Goal: Task Accomplishment & Management: Use online tool/utility

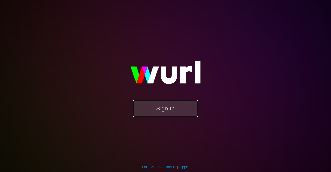
click at [169, 114] on button "Sign In" at bounding box center [165, 108] width 65 height 17
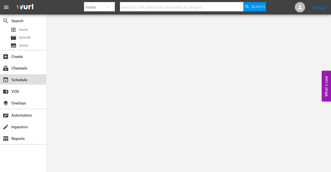
click at [24, 79] on div "event_available Schedule" at bounding box center [14, 79] width 29 height 5
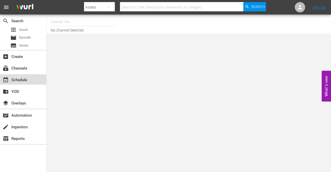
click at [21, 78] on div "event_available Schedule" at bounding box center [14, 79] width 29 height 5
click at [111, 10] on icon "button" at bounding box center [109, 7] width 6 height 6
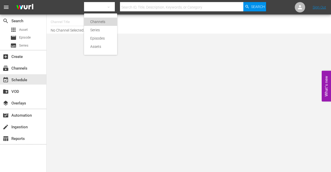
click at [104, 24] on div "Channels" at bounding box center [100, 22] width 21 height 8
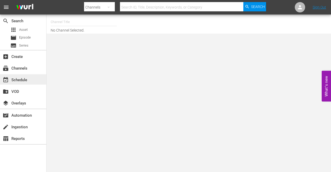
click at [22, 80] on div "event_available Schedule" at bounding box center [14, 79] width 29 height 5
click at [111, 6] on icon "button" at bounding box center [109, 7] width 6 height 6
click at [108, 20] on div "Channels" at bounding box center [100, 22] width 21 height 8
click at [148, 5] on input "text" at bounding box center [181, 7] width 123 height 12
type input "[PERSON_NAME]"
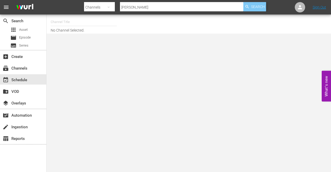
click at [255, 8] on span "Search" at bounding box center [258, 6] width 14 height 9
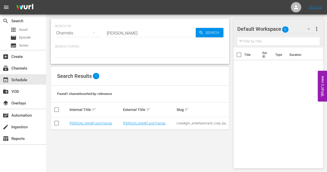
click at [98, 73] on span "1" at bounding box center [96, 76] width 6 height 6
click at [95, 75] on span "1" at bounding box center [96, 76] width 6 height 6
click at [55, 124] on input "checkbox" at bounding box center [57, 124] width 6 height 6
checkbox input "true"
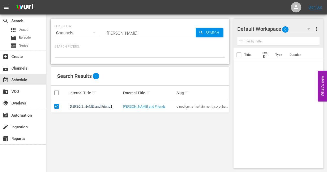
click at [85, 106] on link "[PERSON_NAME] and Friends" at bounding box center [91, 107] width 43 height 4
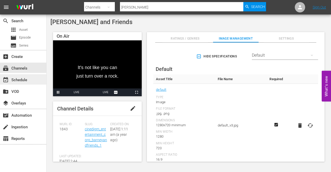
click at [25, 81] on div "event_available Schedule" at bounding box center [14, 79] width 29 height 5
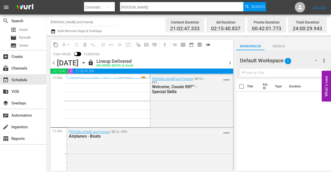
click at [85, 63] on icon "button" at bounding box center [83, 62] width 2 height 1
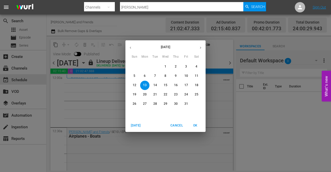
click at [185, 94] on p "24" at bounding box center [187, 94] width 4 height 4
